Goal: Find specific page/section: Find specific page/section

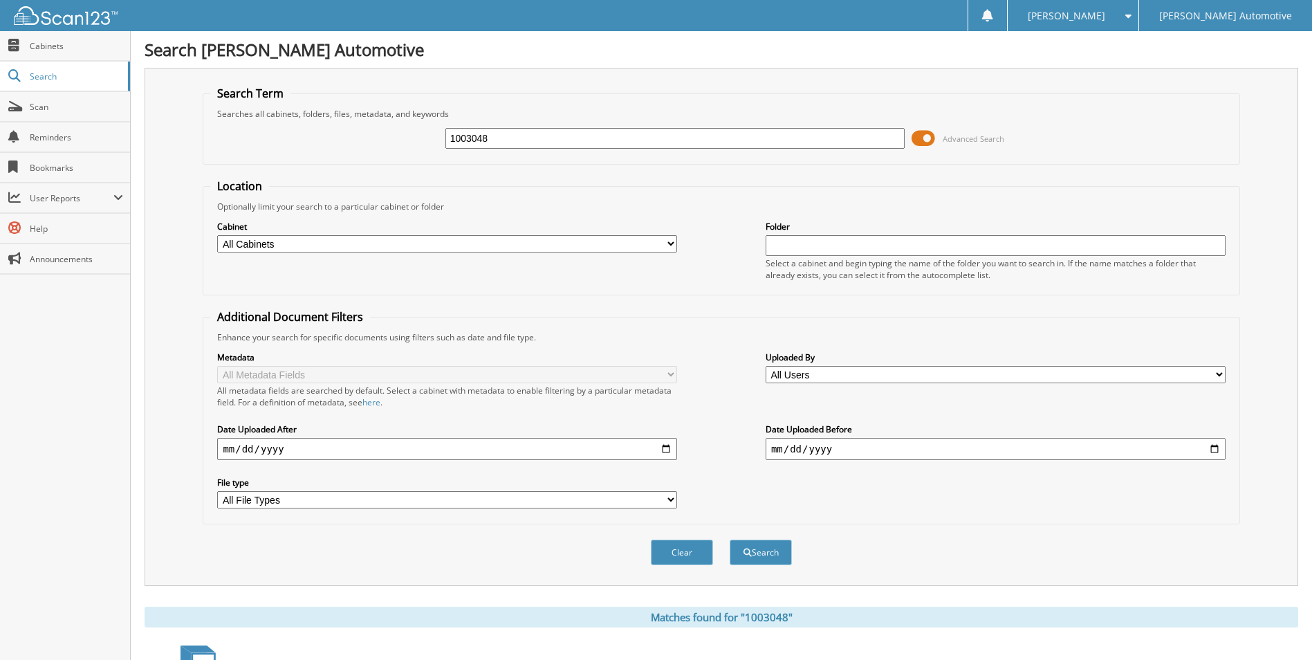
click at [518, 148] on input "1003048" at bounding box center [675, 138] width 460 height 21
type input "25732"
click at [730, 539] on button "Search" at bounding box center [761, 552] width 62 height 26
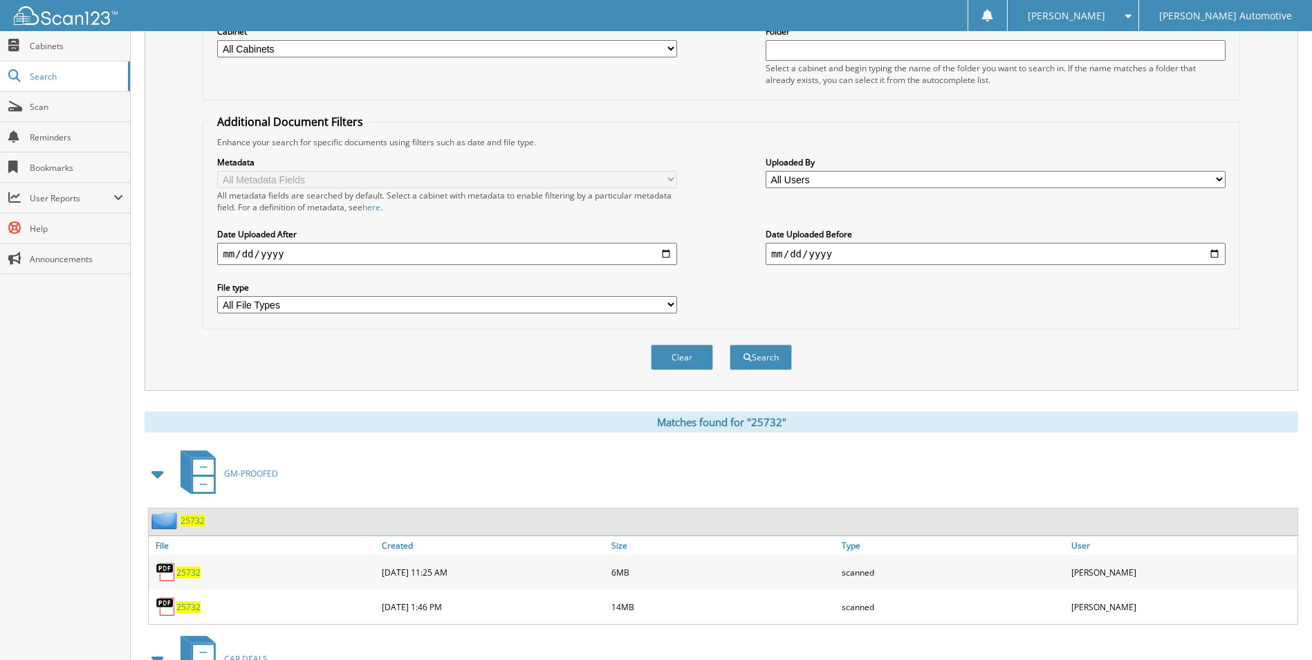
scroll to position [242, 0]
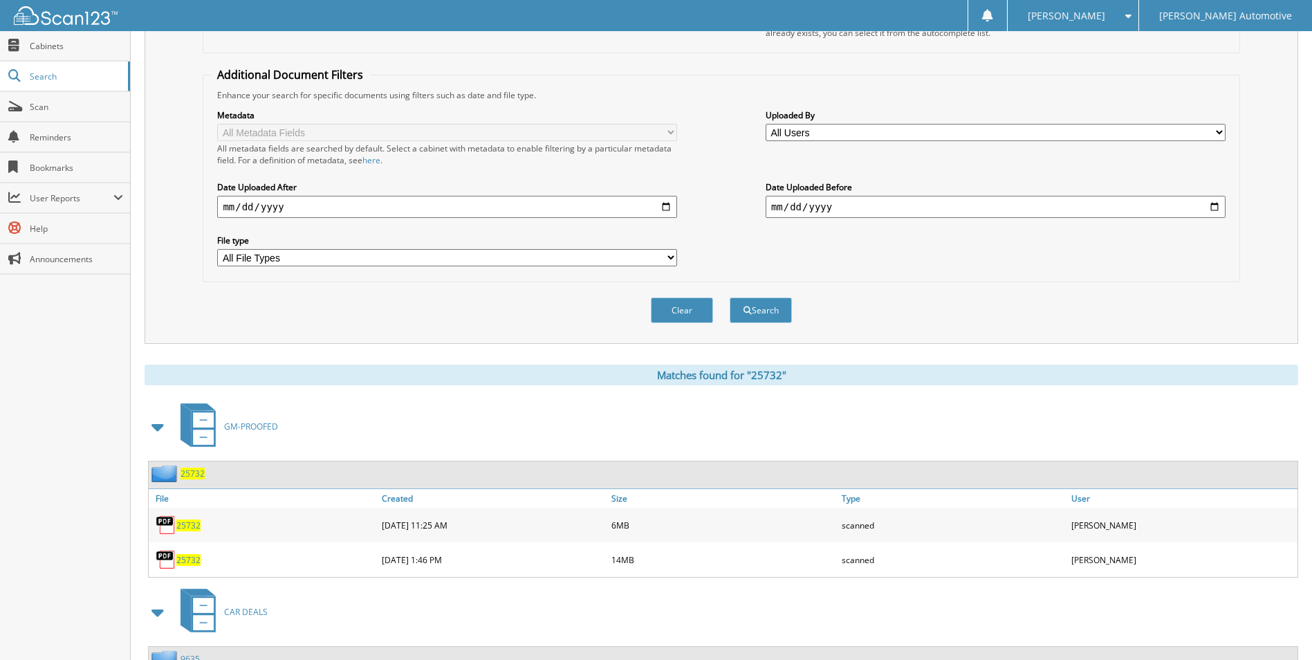
click at [200, 523] on link "25732" at bounding box center [188, 525] width 24 height 12
click at [189, 561] on span "25732" at bounding box center [188, 560] width 24 height 12
click at [1235, 74] on fieldset "Additional Document Filters Enhance your search for specific documents using fi…" at bounding box center [721, 174] width 1037 height 215
